Goal: Information Seeking & Learning: Check status

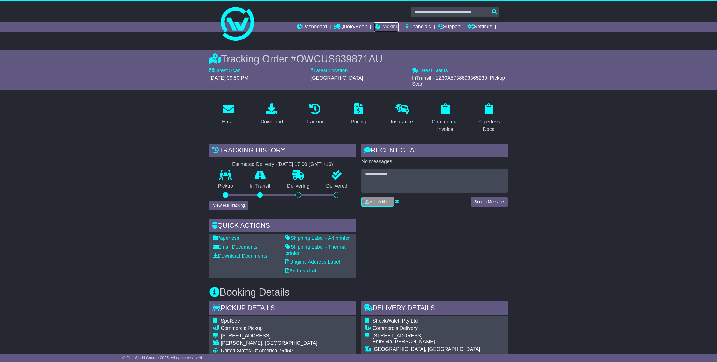
click at [377, 27] on link "Tracking" at bounding box center [386, 27] width 25 height 10
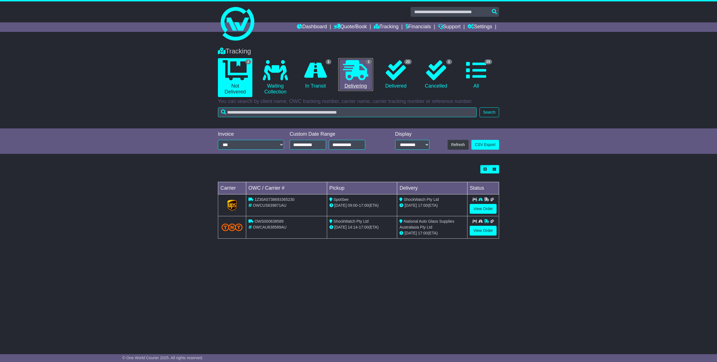
click at [363, 75] on icon at bounding box center [355, 70] width 25 height 20
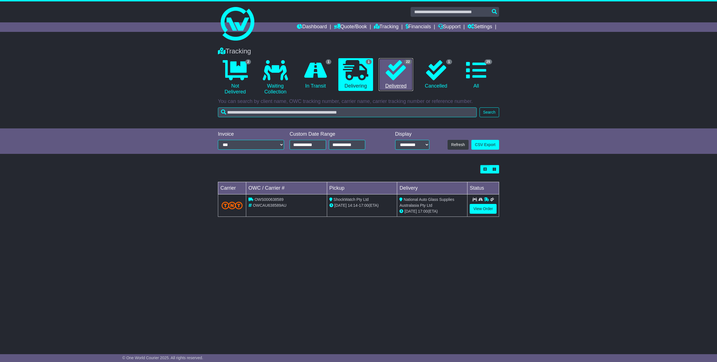
click at [384, 62] on link "22 Delivered" at bounding box center [396, 74] width 34 height 33
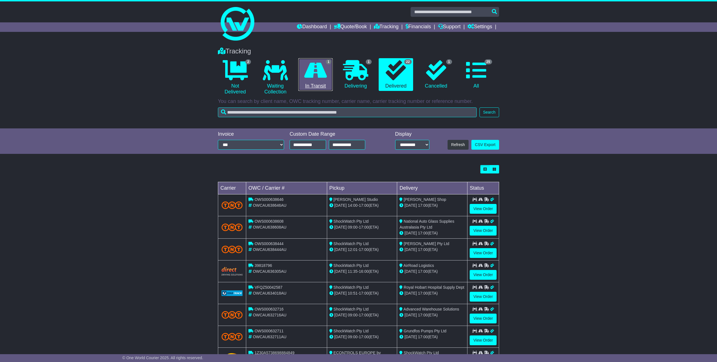
click at [323, 71] on icon at bounding box center [315, 70] width 23 height 20
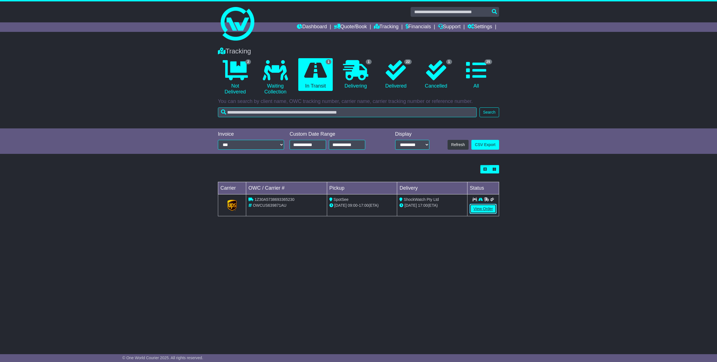
click at [478, 211] on link "View Order" at bounding box center [483, 209] width 27 height 10
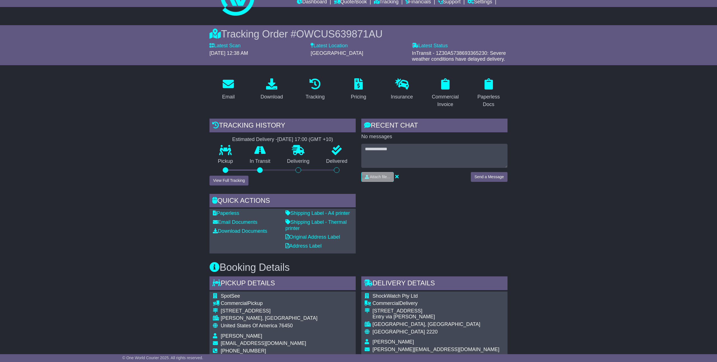
scroll to position [29, 0]
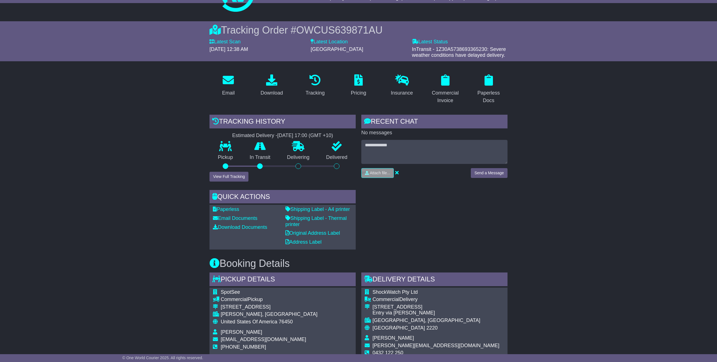
click at [228, 183] on div "Tracking history Estimated Delivery - 02 Sep 2025 - 17:00 (GMT +10) Pickup In T…" at bounding box center [283, 182] width 152 height 135
click at [228, 178] on button "View Full Tracking" at bounding box center [228, 177] width 39 height 10
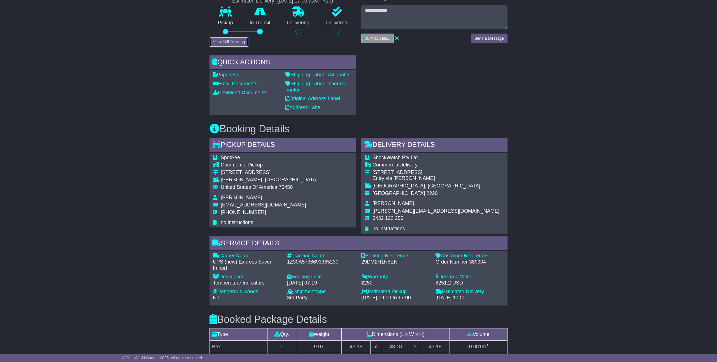
scroll to position [0, 0]
